Goal: Navigation & Orientation: Find specific page/section

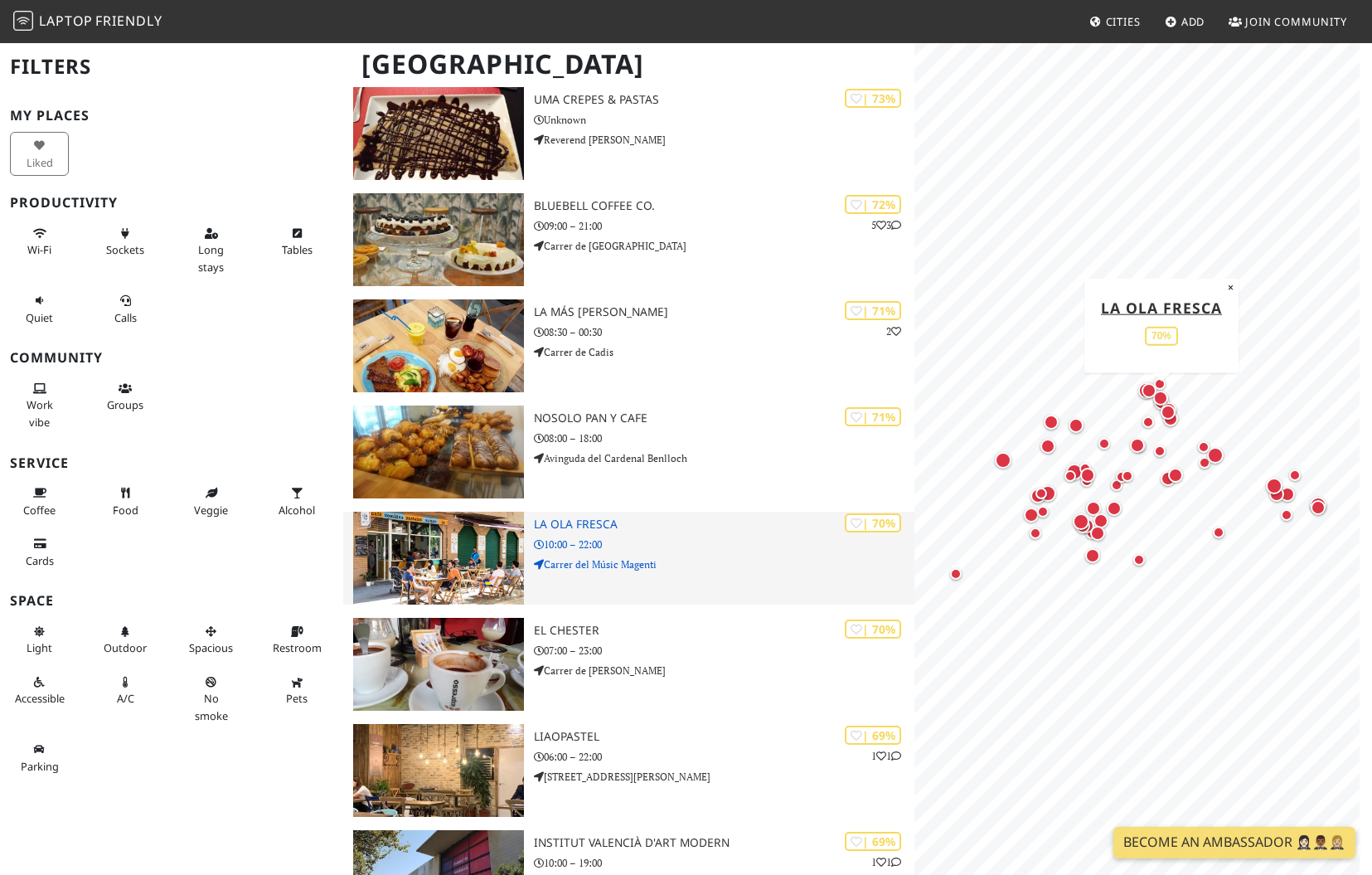
scroll to position [1658, 0]
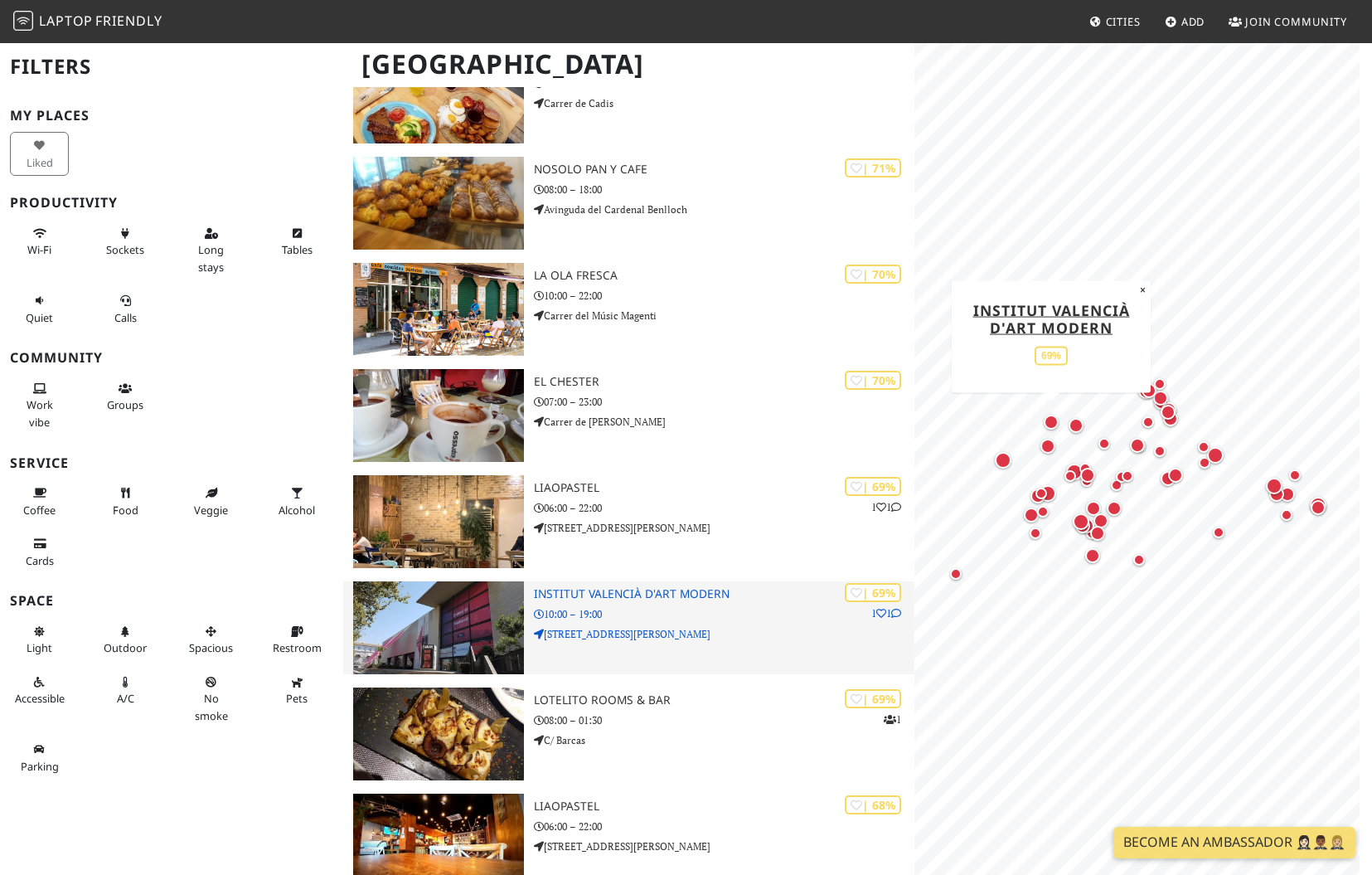
click at [459, 629] on img at bounding box center [438, 627] width 171 height 93
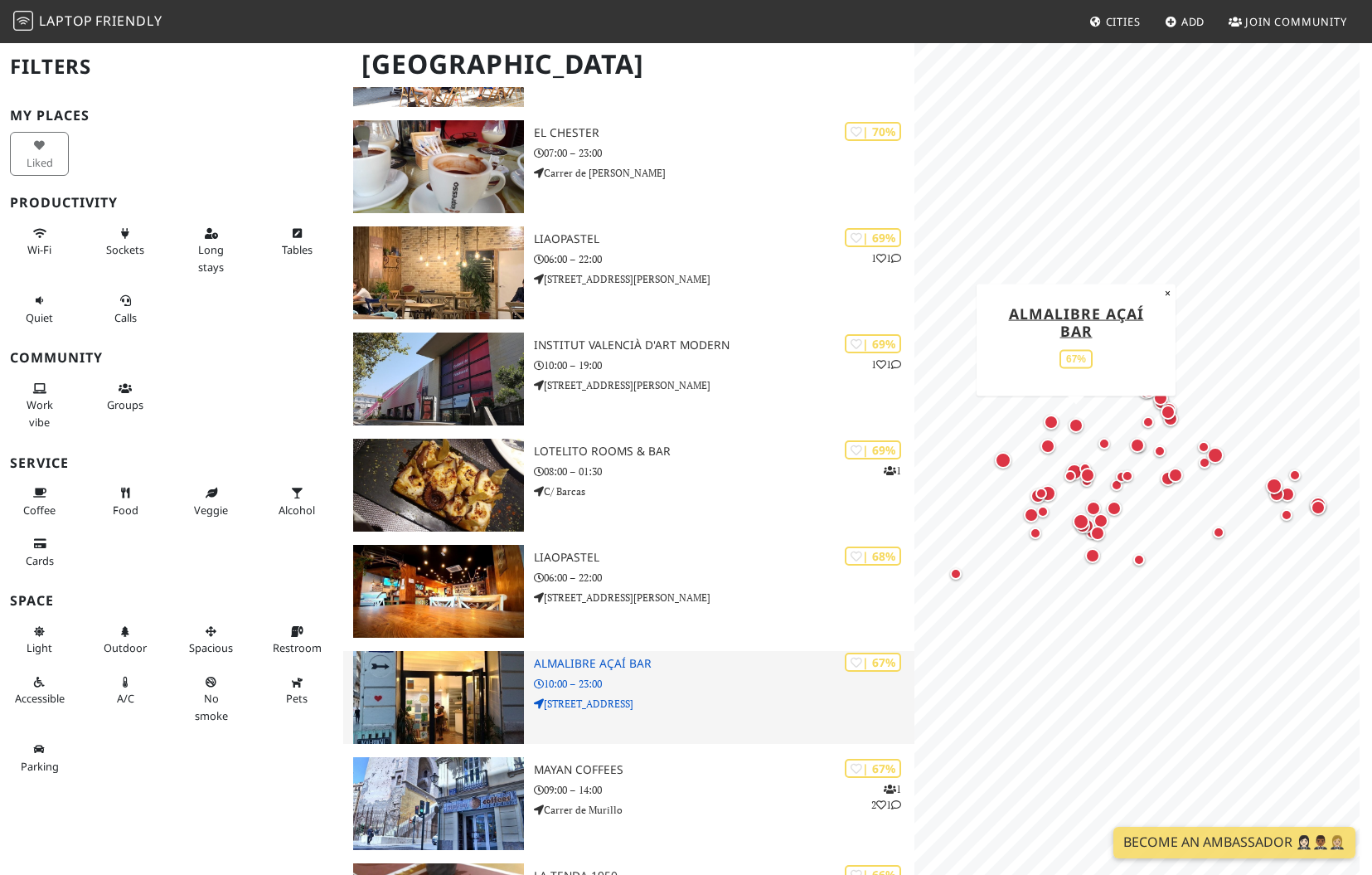
scroll to position [2073, 0]
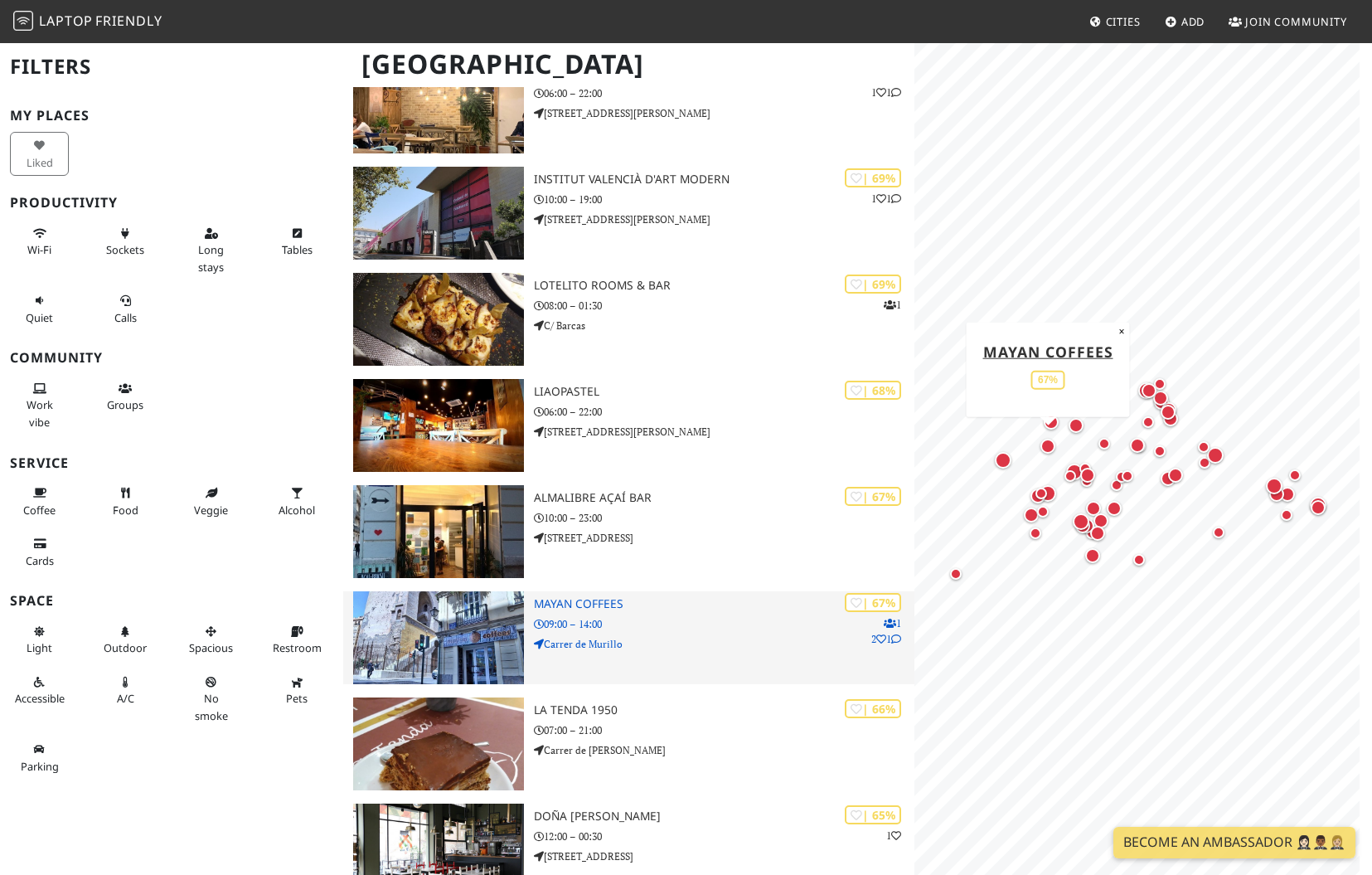
click at [666, 636] on p "Carrer de Murillo" at bounding box center [724, 643] width 381 height 16
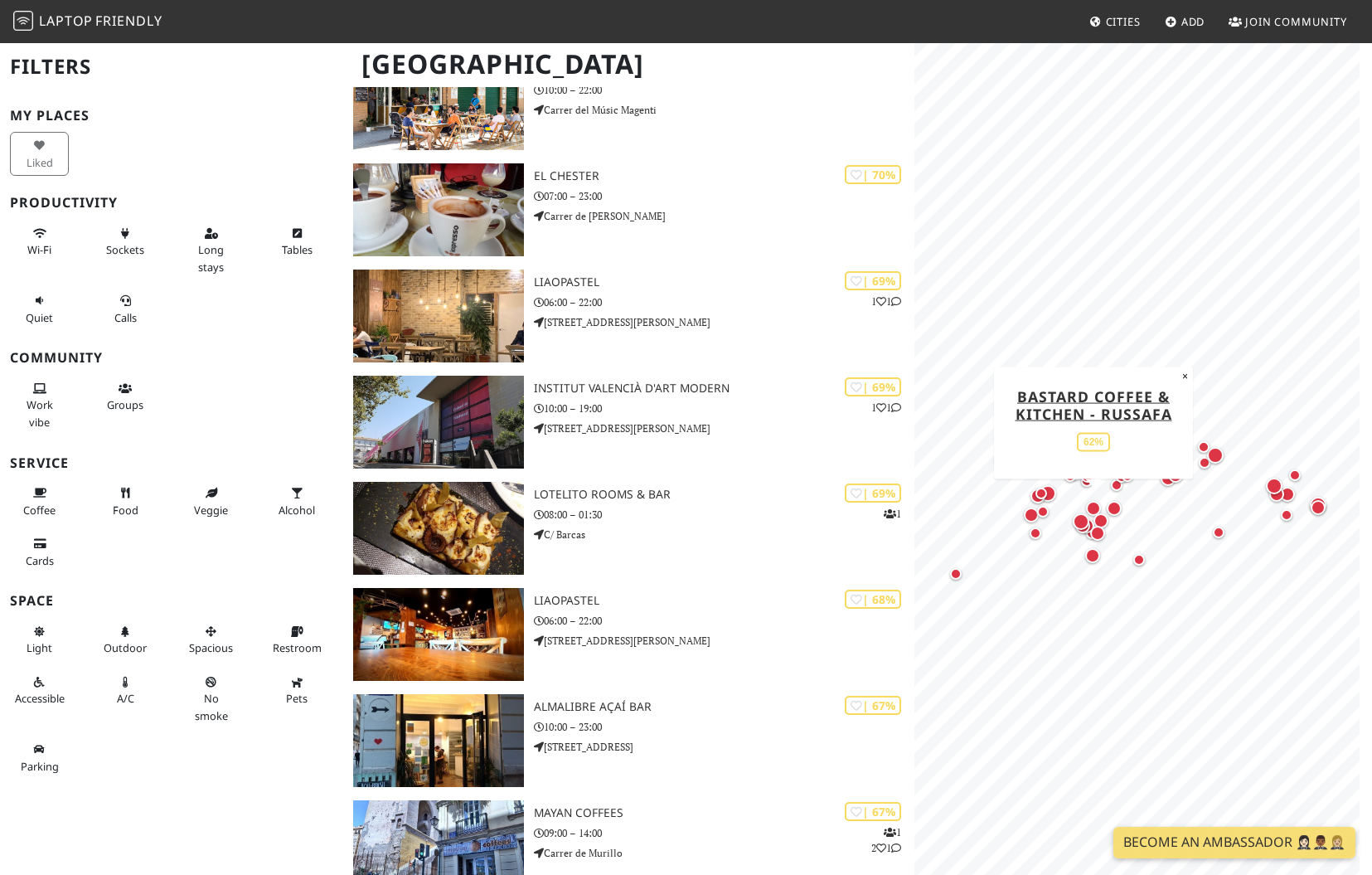
scroll to position [1575, 0]
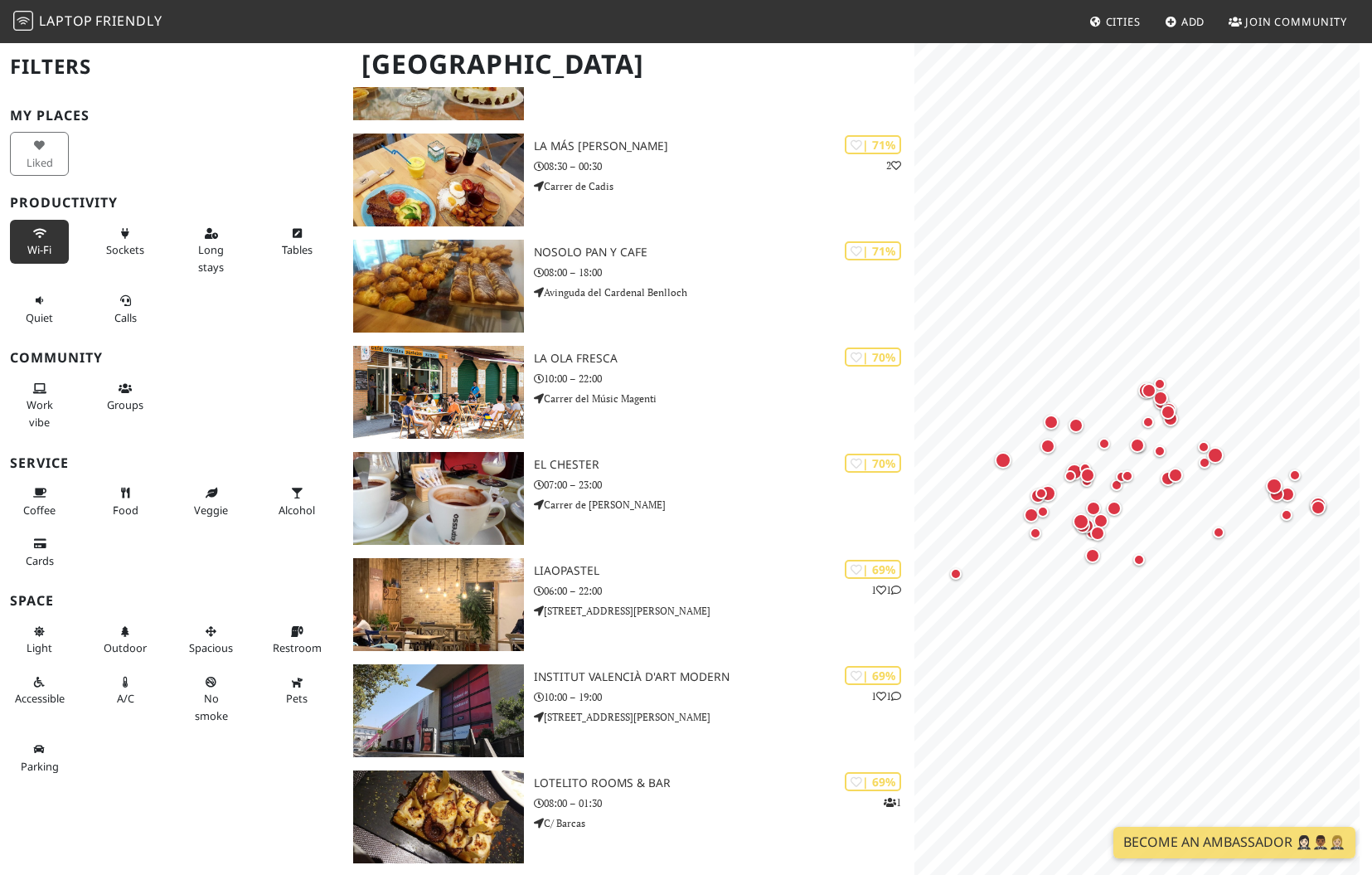
click at [38, 244] on span "Wi-Fi" at bounding box center [40, 249] width 24 height 15
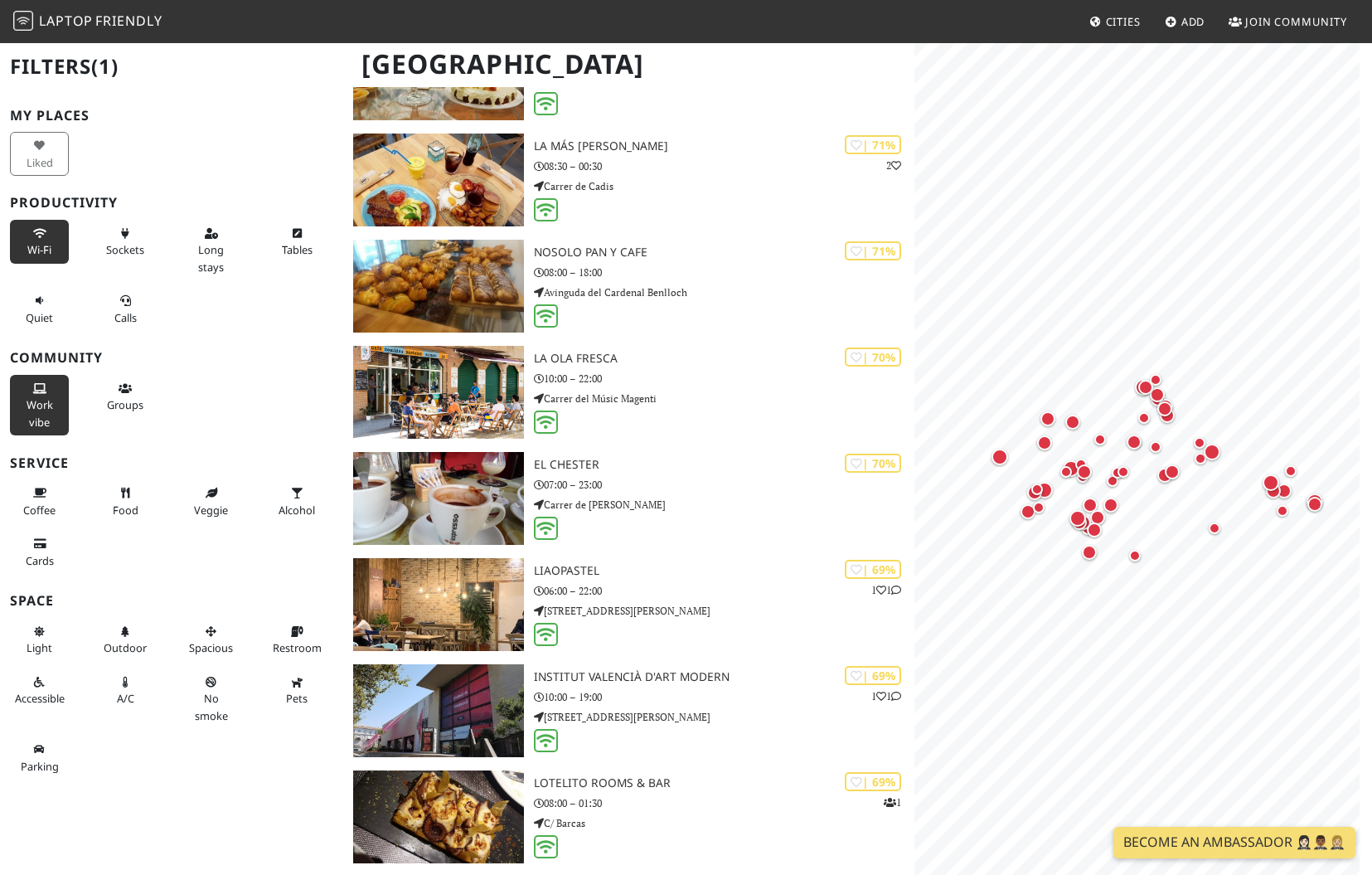
click at [40, 406] on span "Work vibe" at bounding box center [40, 413] width 27 height 31
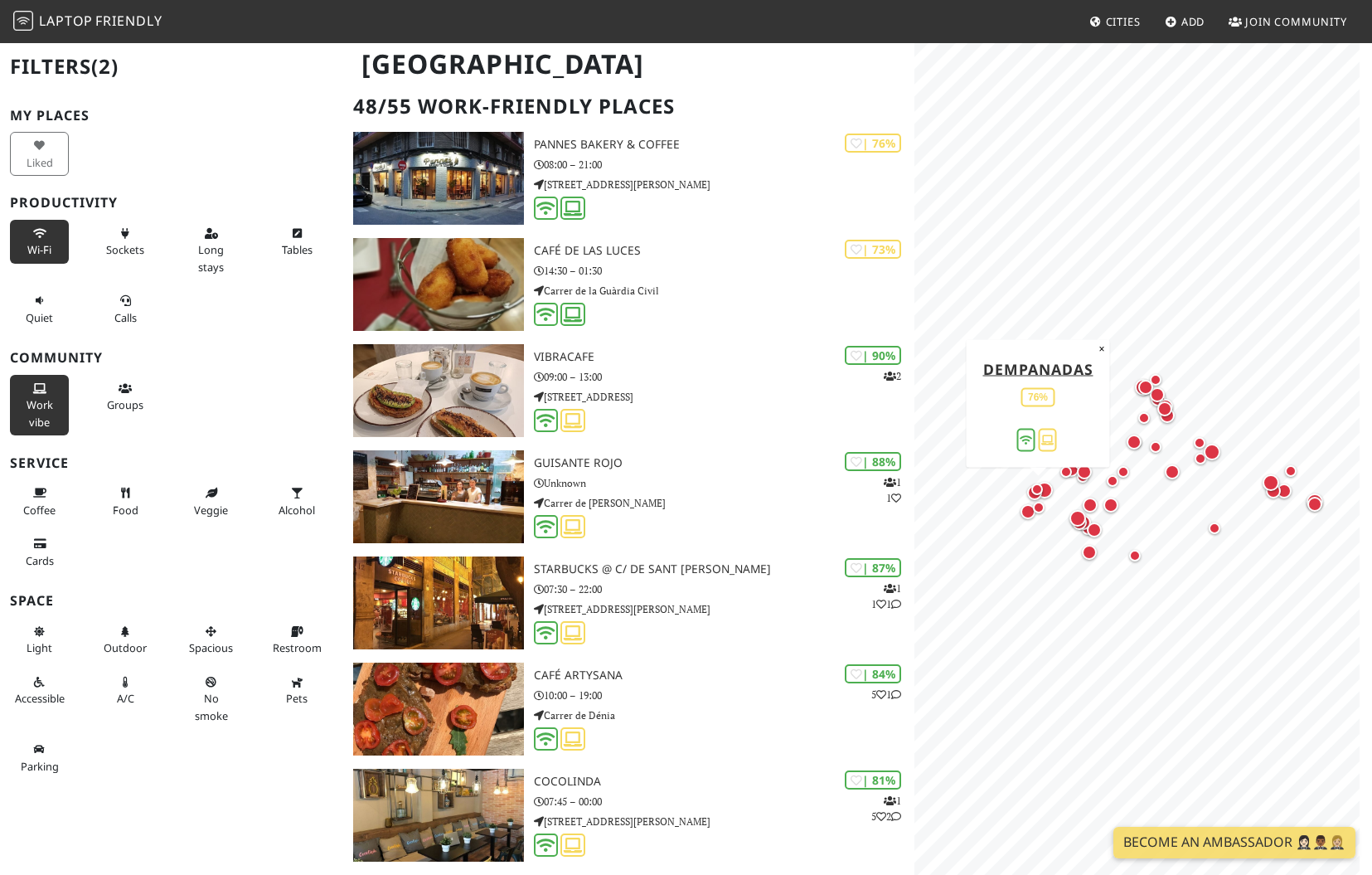
scroll to position [0, 0]
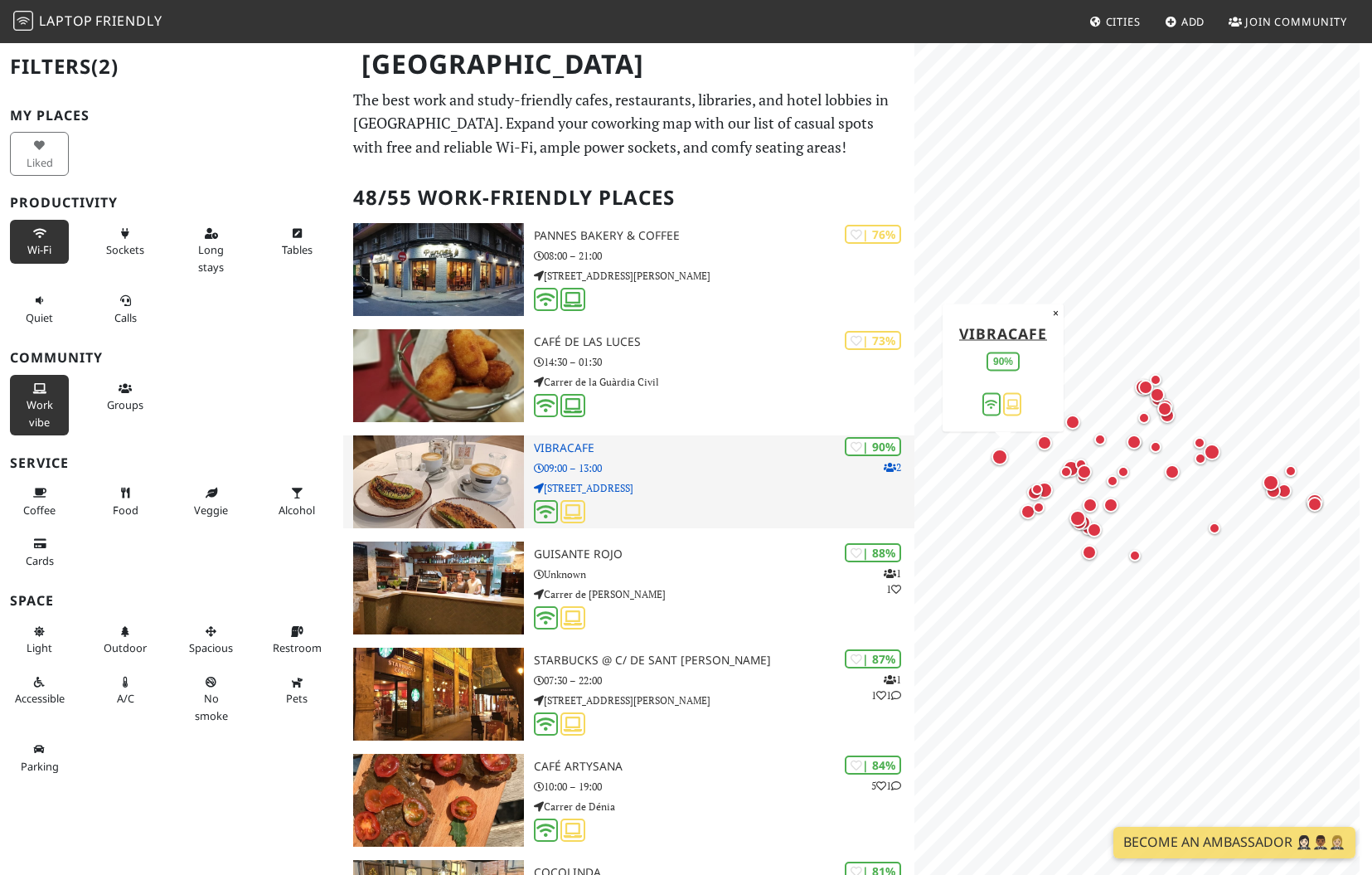
click at [740, 490] on p "Carrer del Mestre Guerrero, 5" at bounding box center [724, 487] width 381 height 16
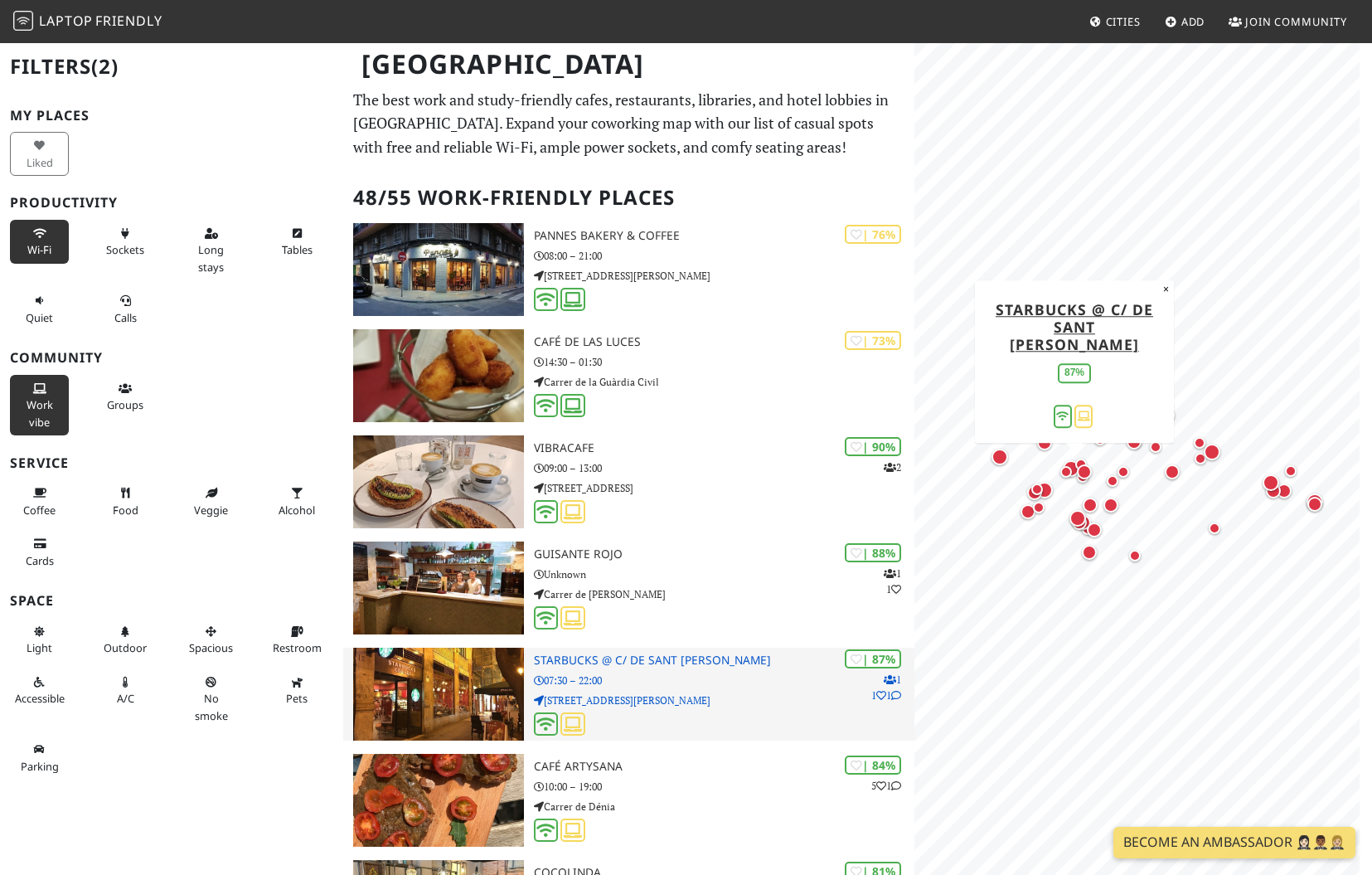
click at [731, 670] on div "| 87% 1 1 1 Starbucks @ C/ de Sant Vicent Màrtir 07:30 – 22:00 C/ de Sant Vicen…" at bounding box center [724, 693] width 381 height 93
click at [712, 680] on p "07:30 – 22:00" at bounding box center [724, 680] width 381 height 16
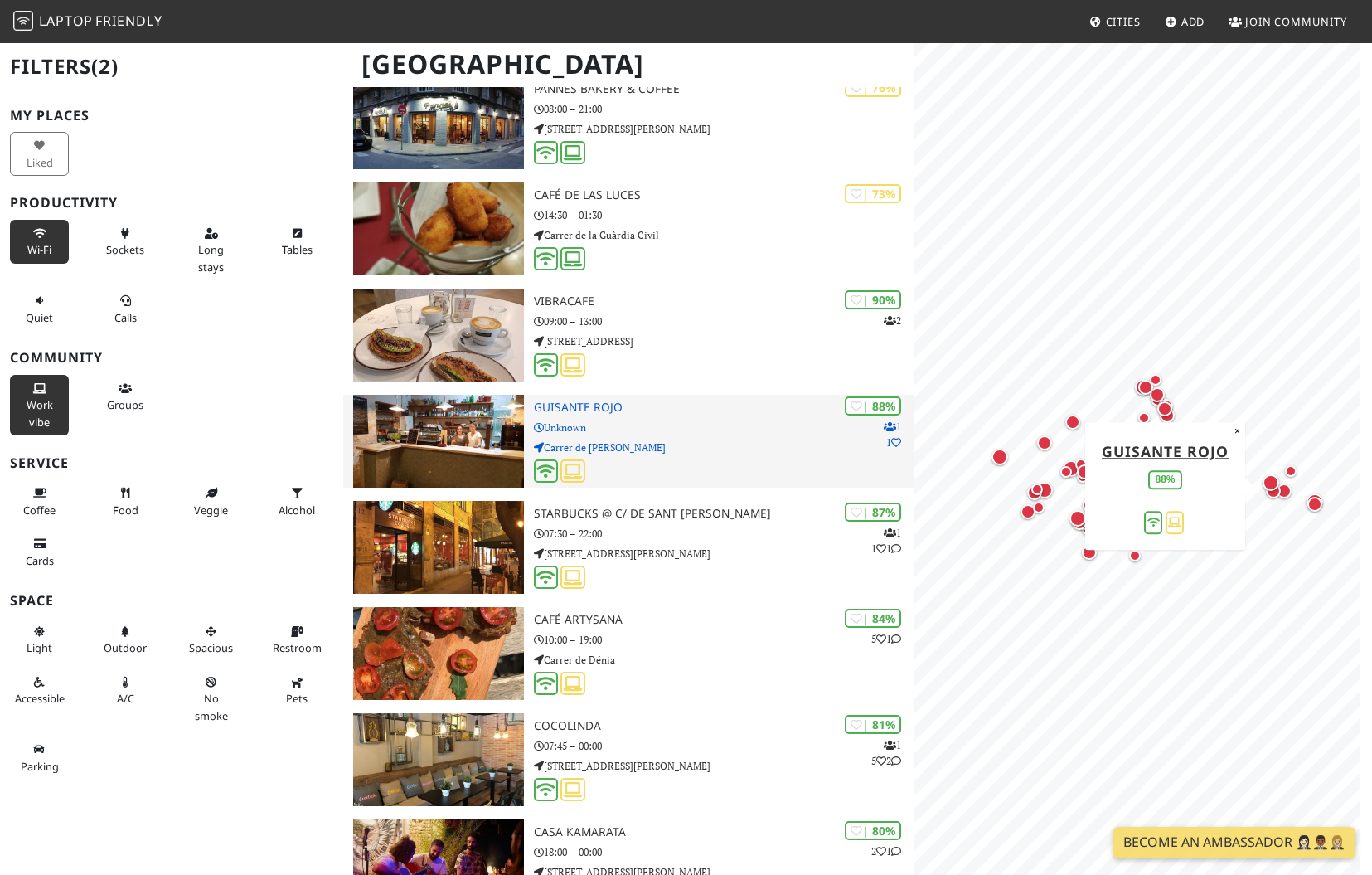
scroll to position [165, 0]
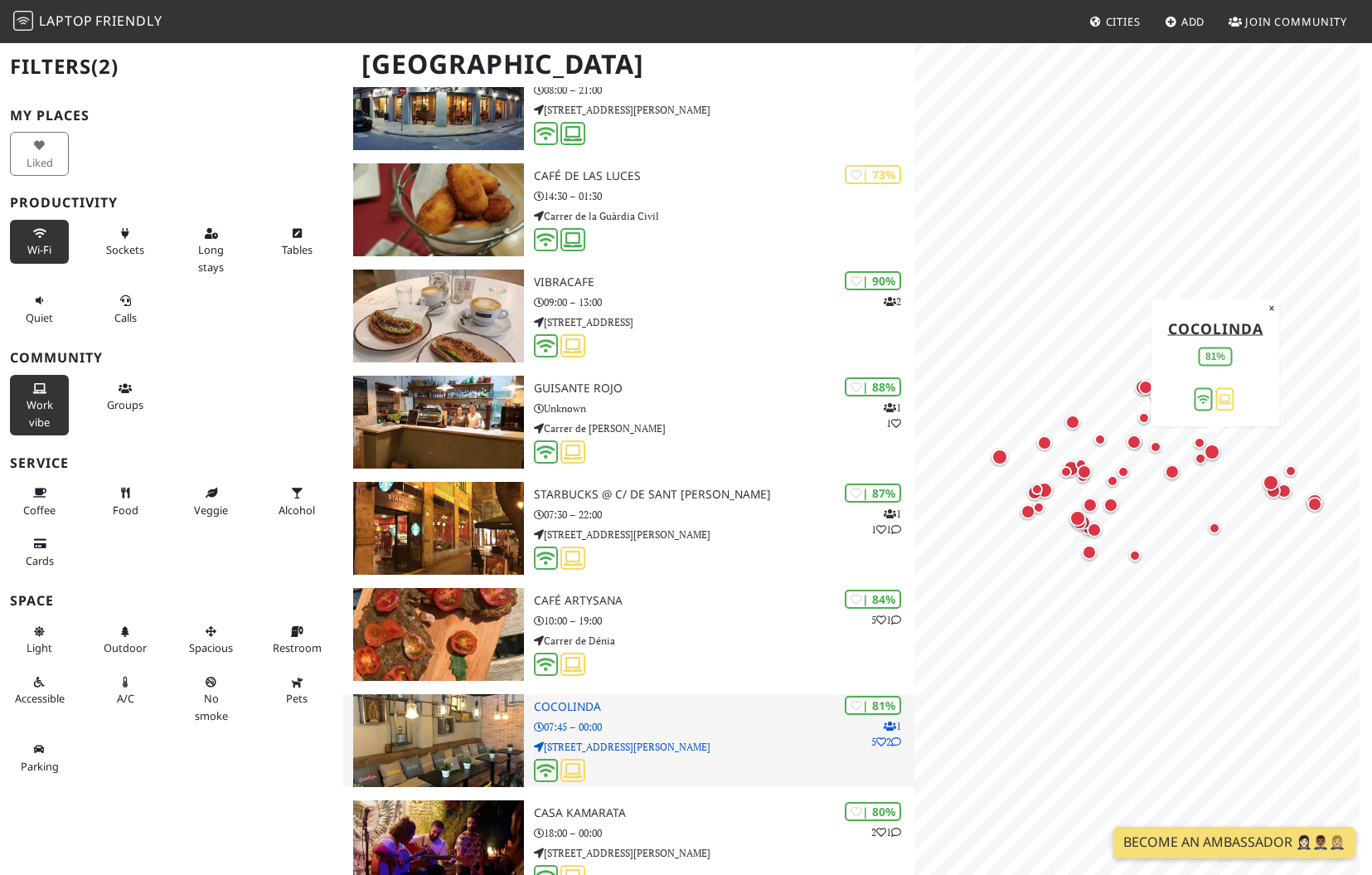
click at [495, 732] on img at bounding box center [438, 740] width 171 height 93
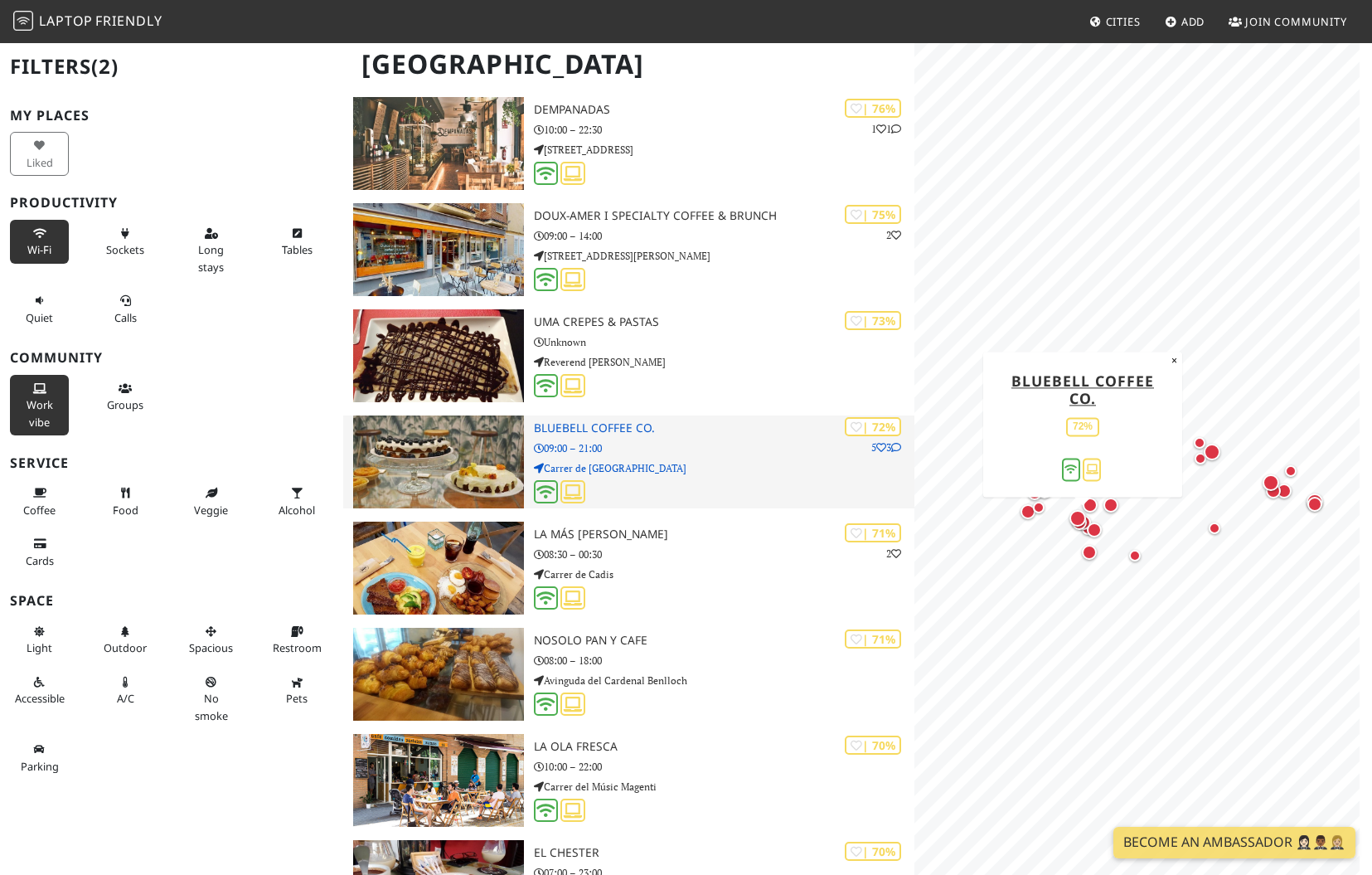
scroll to position [994, 0]
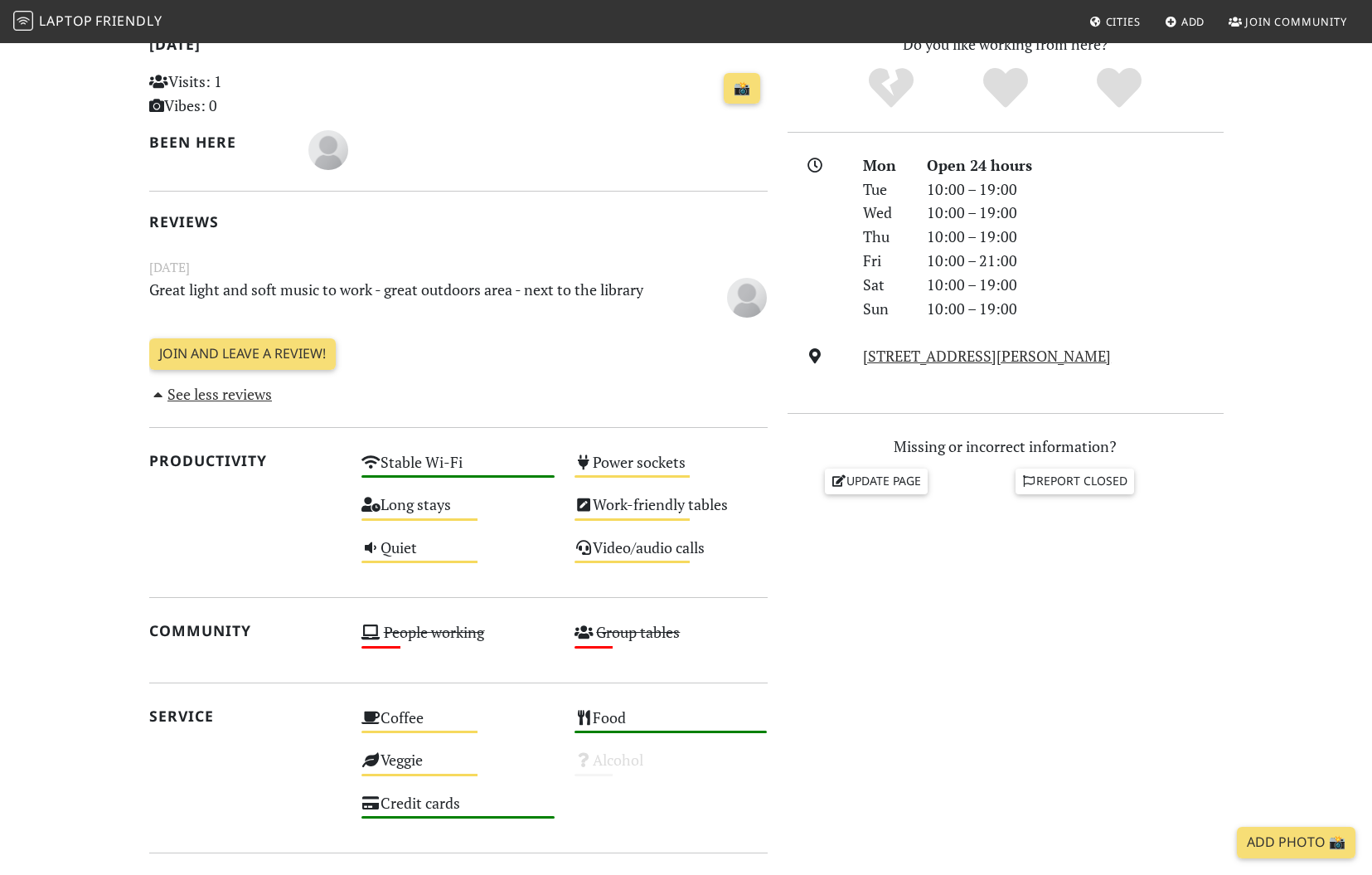
scroll to position [415, 0]
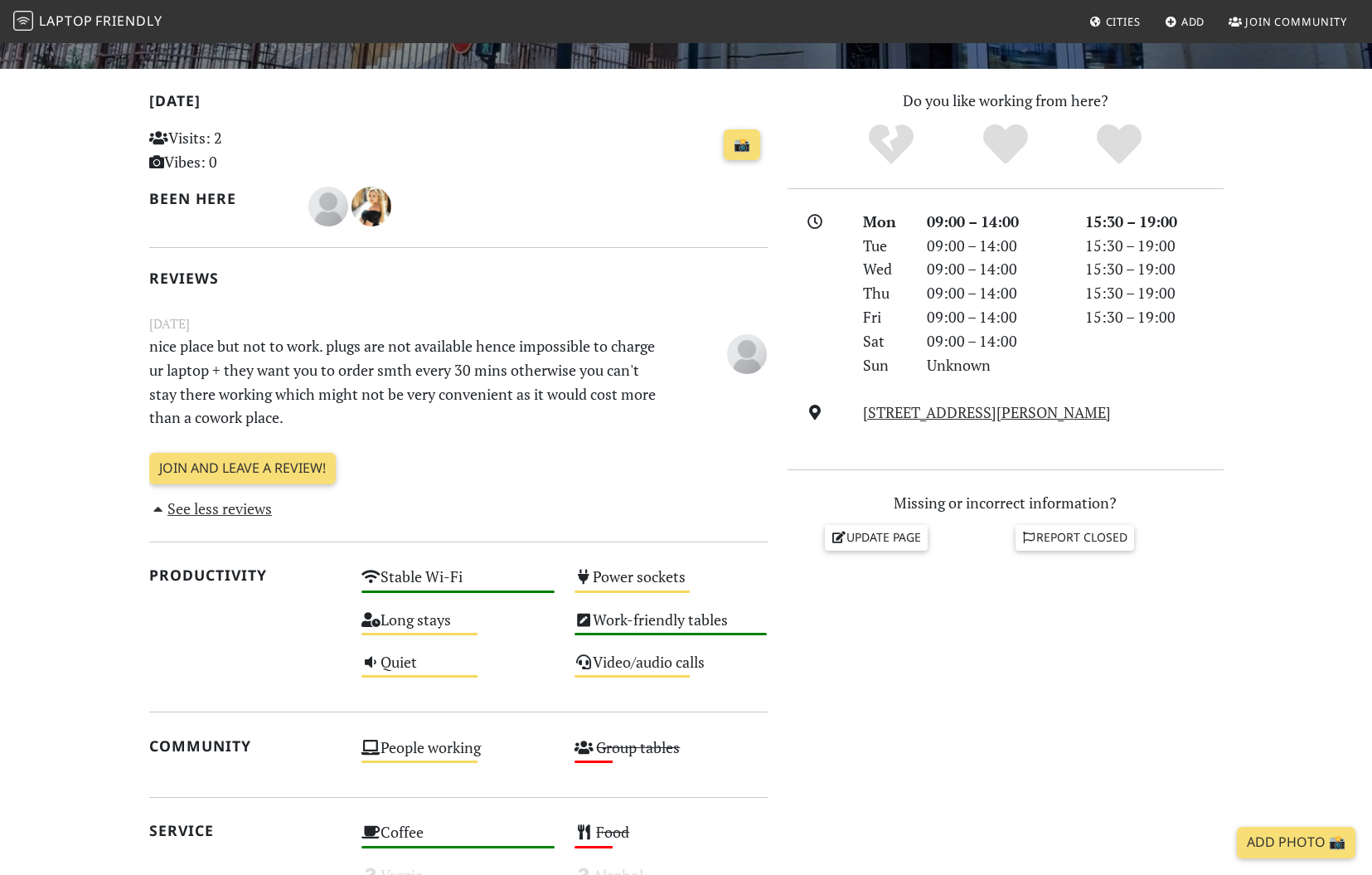
scroll to position [332, 0]
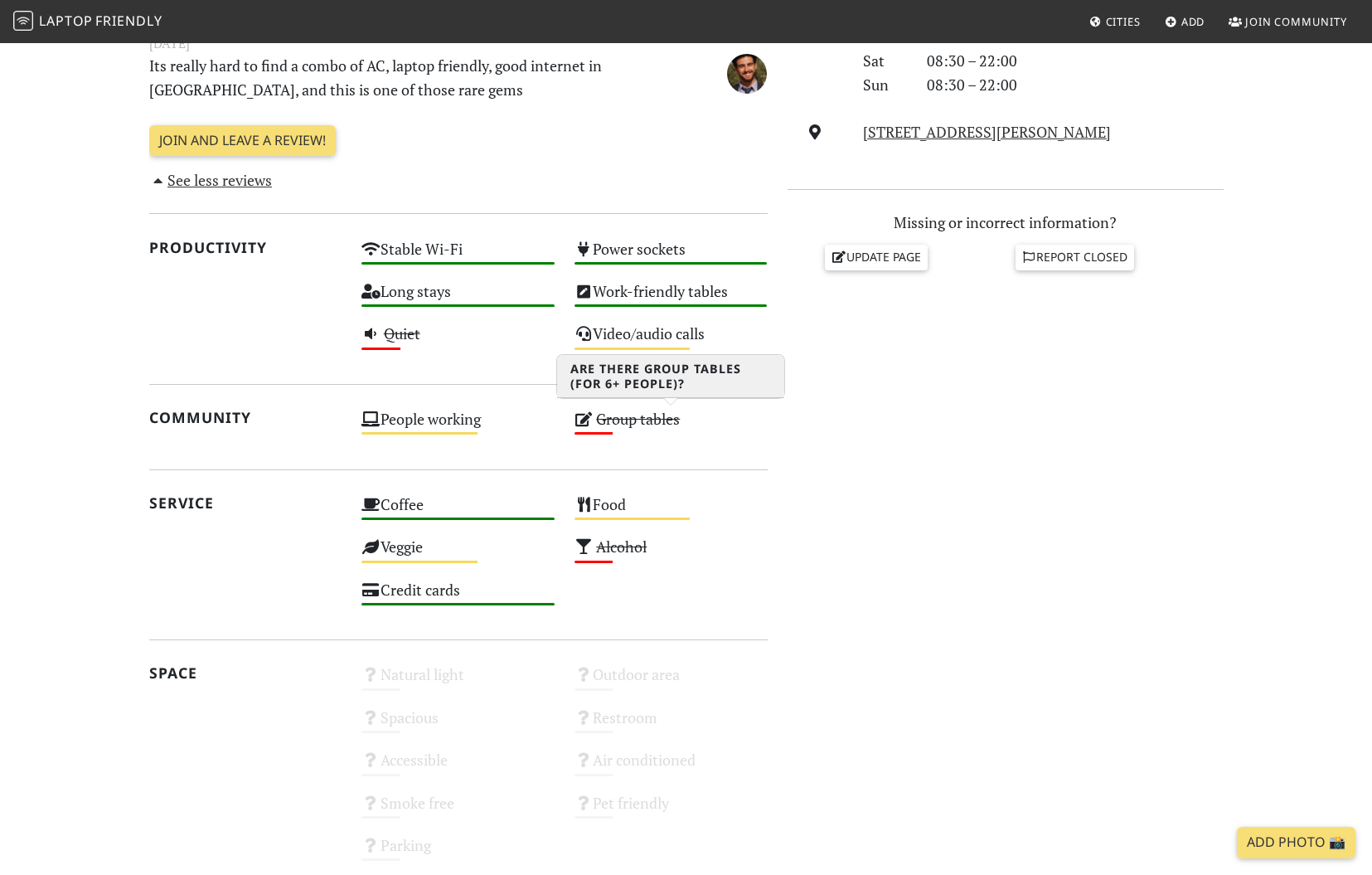
scroll to position [664, 0]
